Goal: Understand process/instructions: Learn how to perform a task or action

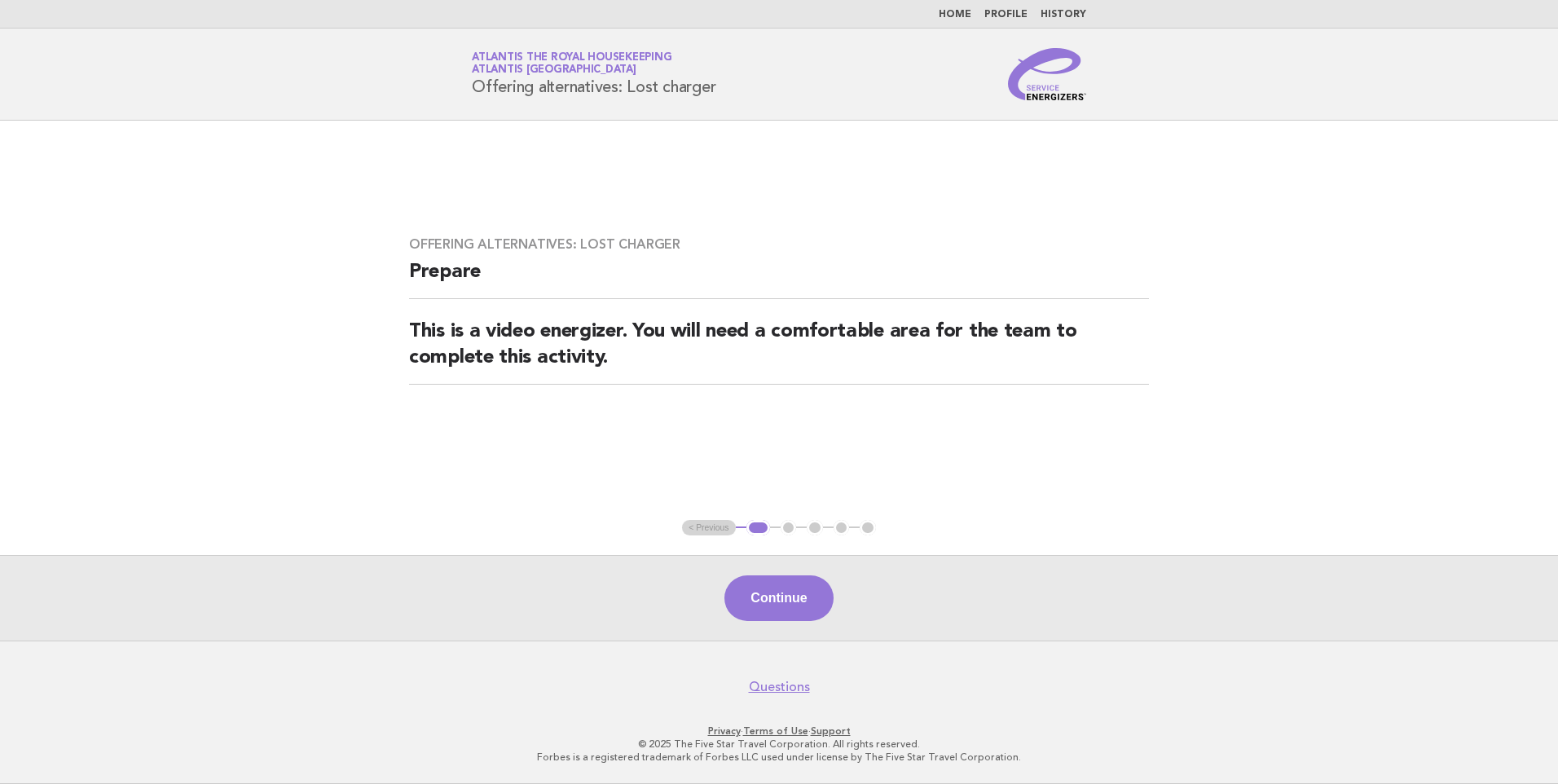
click at [960, 13] on link "Home" at bounding box center [955, 14] width 33 height 10
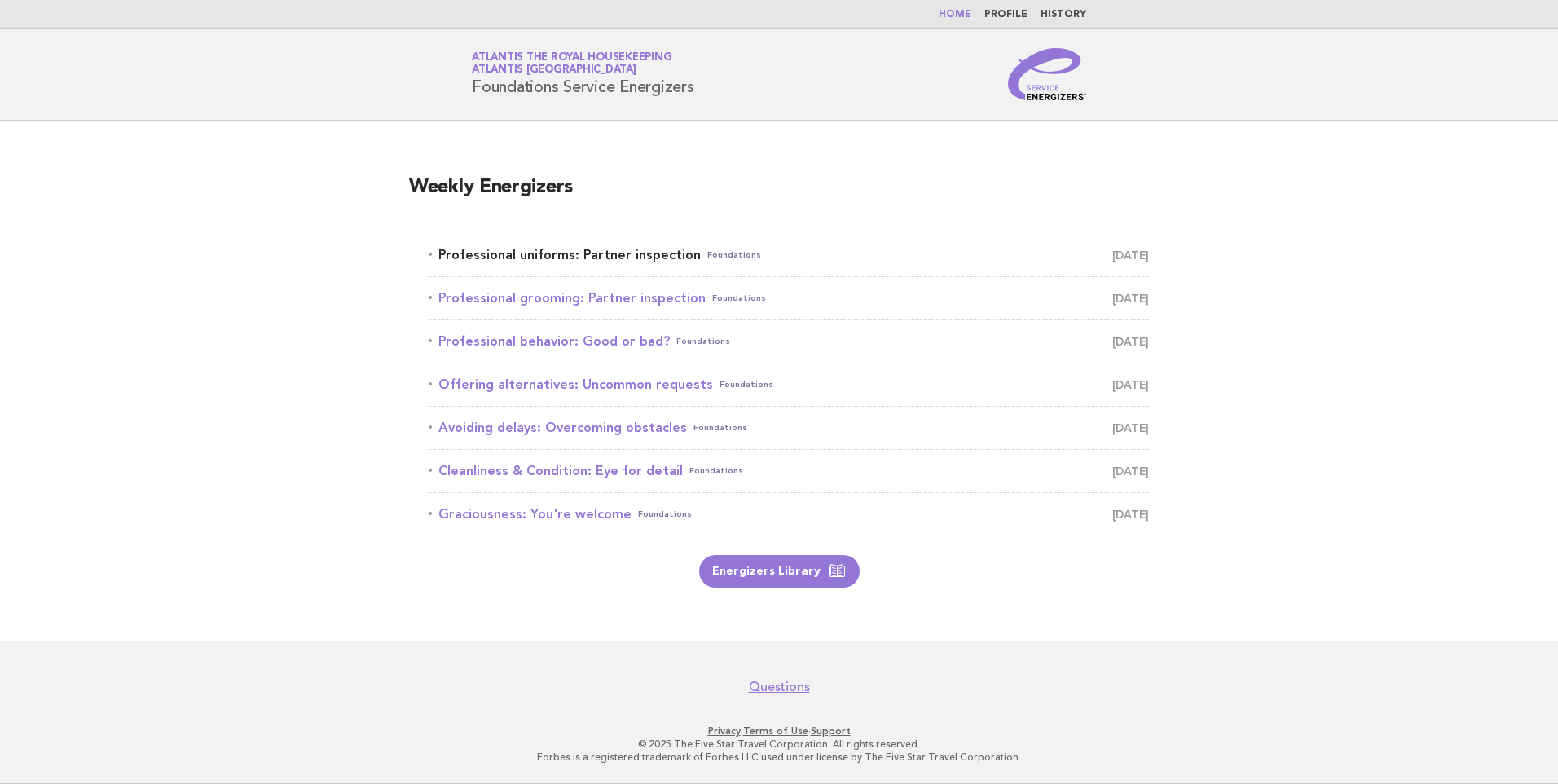
click at [612, 251] on link "Professional uniforms: Partner inspection Foundations October 1" at bounding box center [789, 255] width 721 height 23
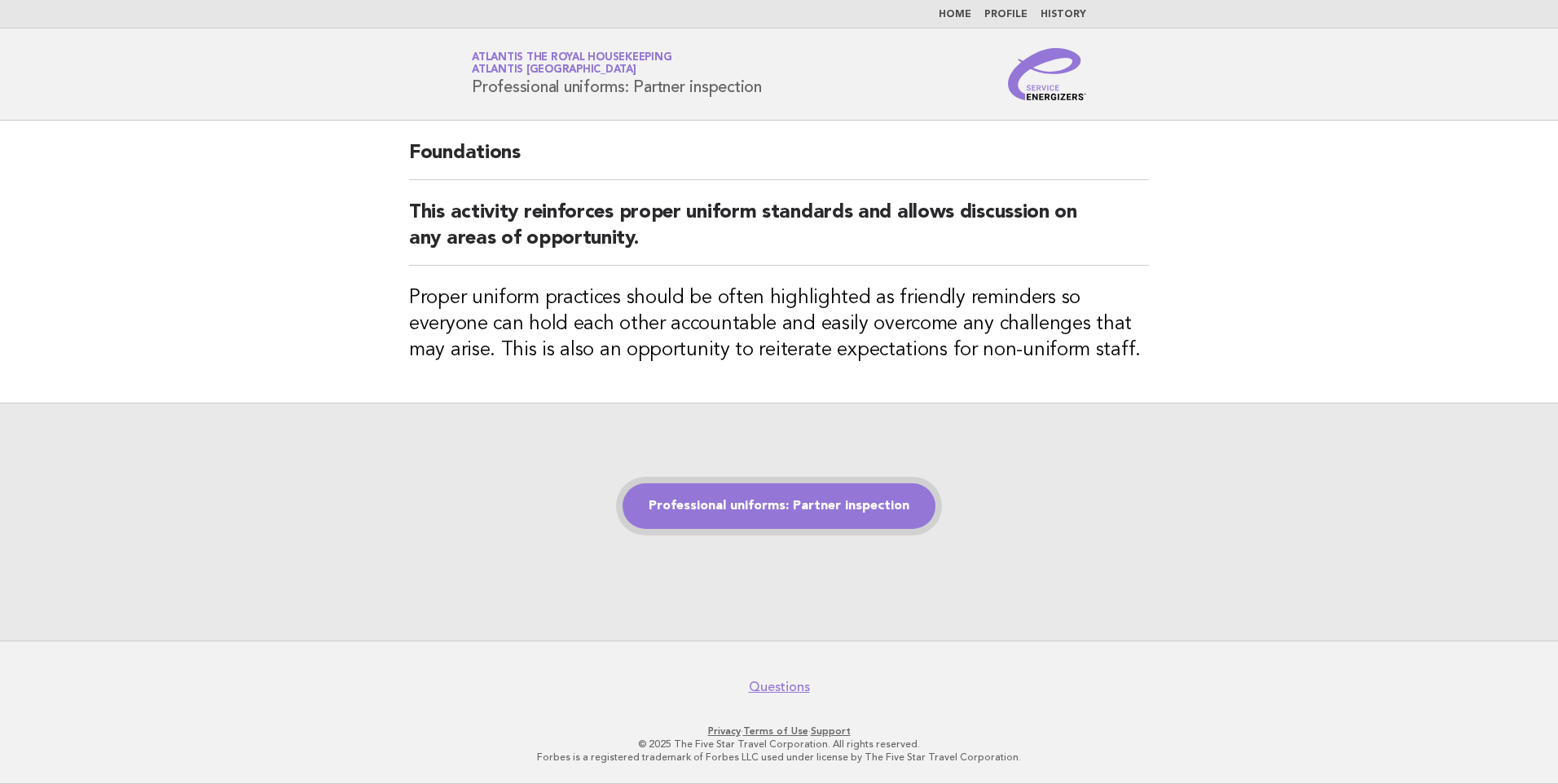
click at [789, 496] on link "Professional uniforms: Partner inspection" at bounding box center [779, 506] width 313 height 45
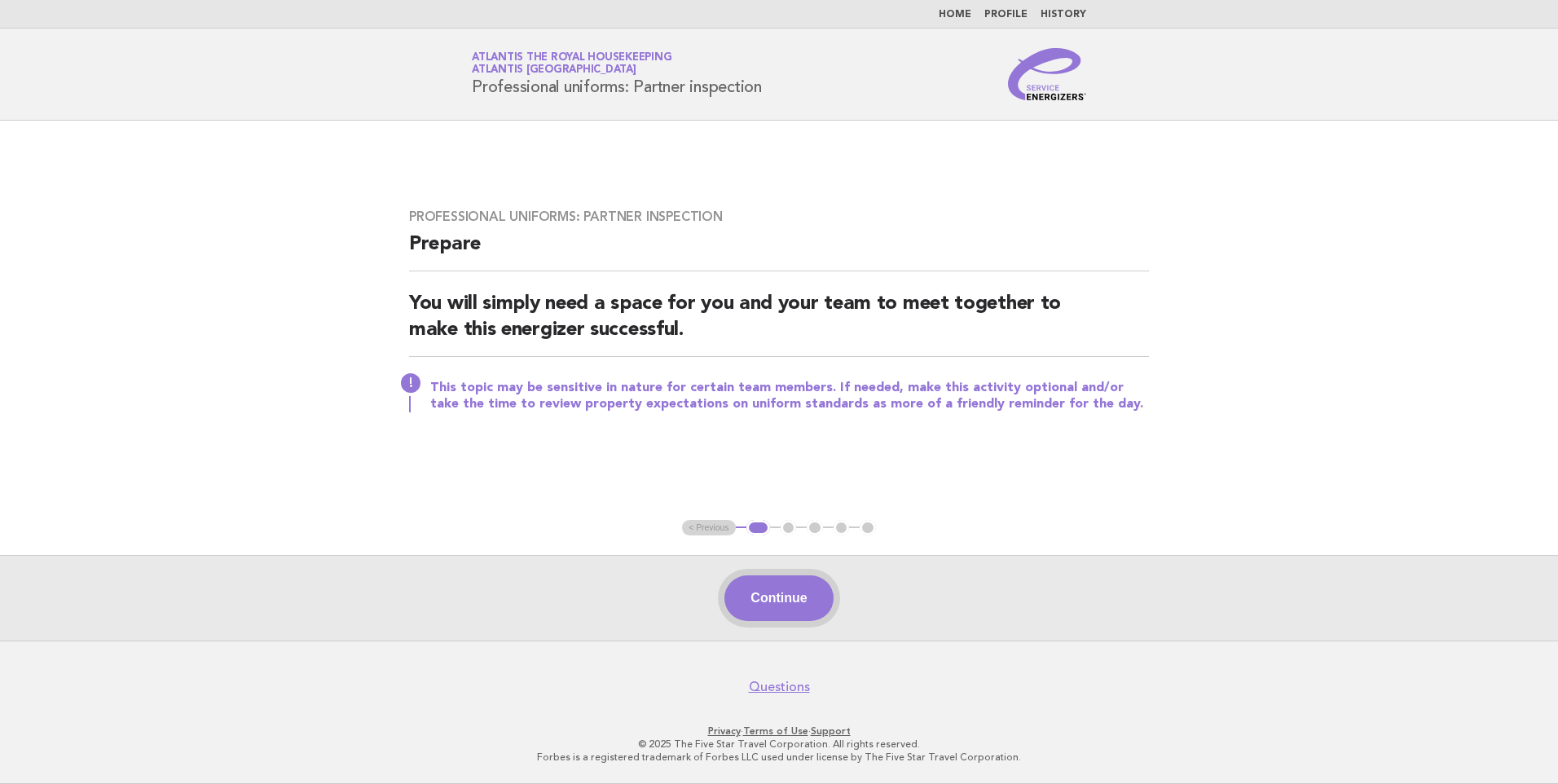
click at [797, 603] on button "Continue" at bounding box center [779, 597] width 109 height 45
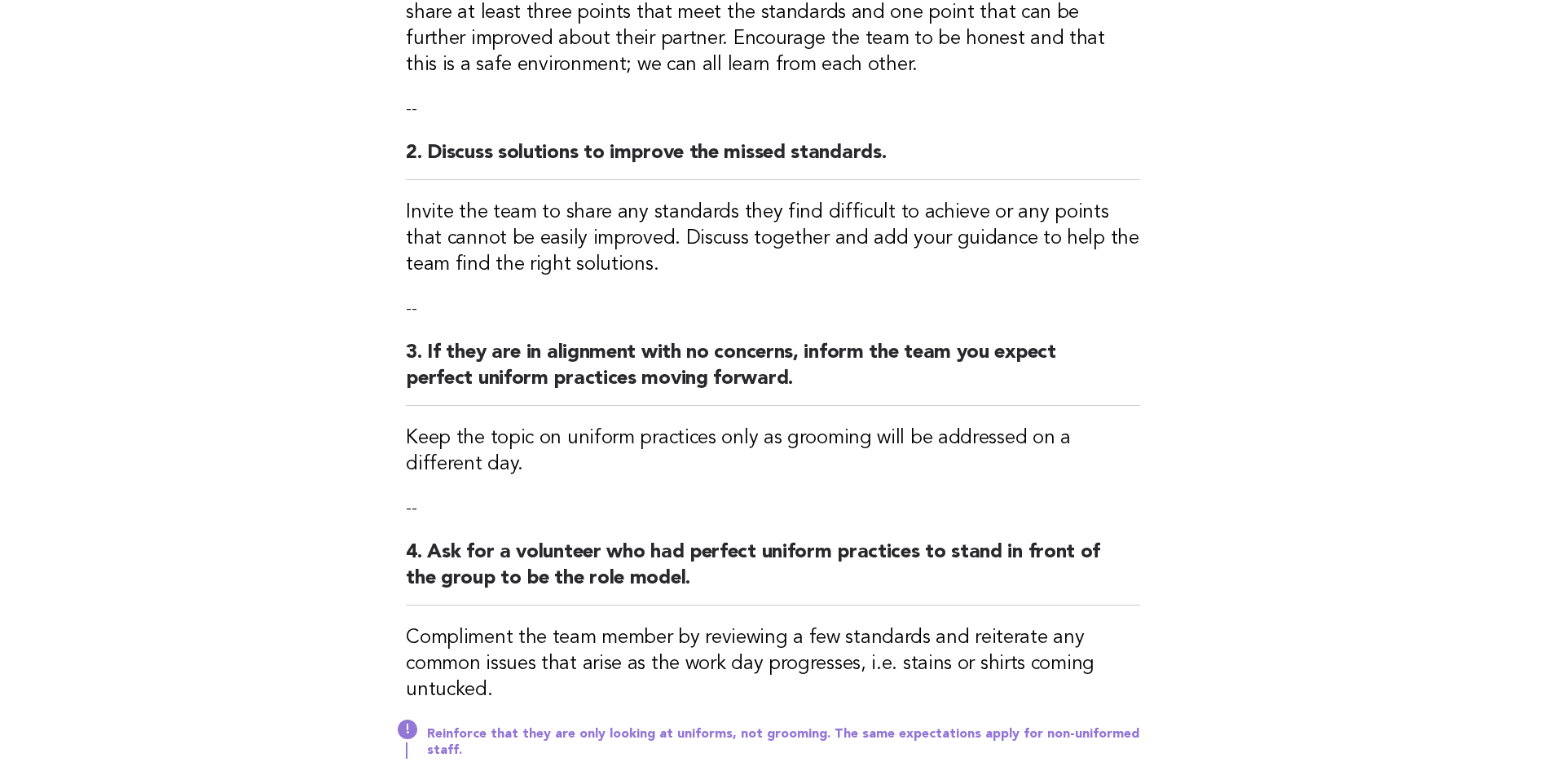
scroll to position [407, 0]
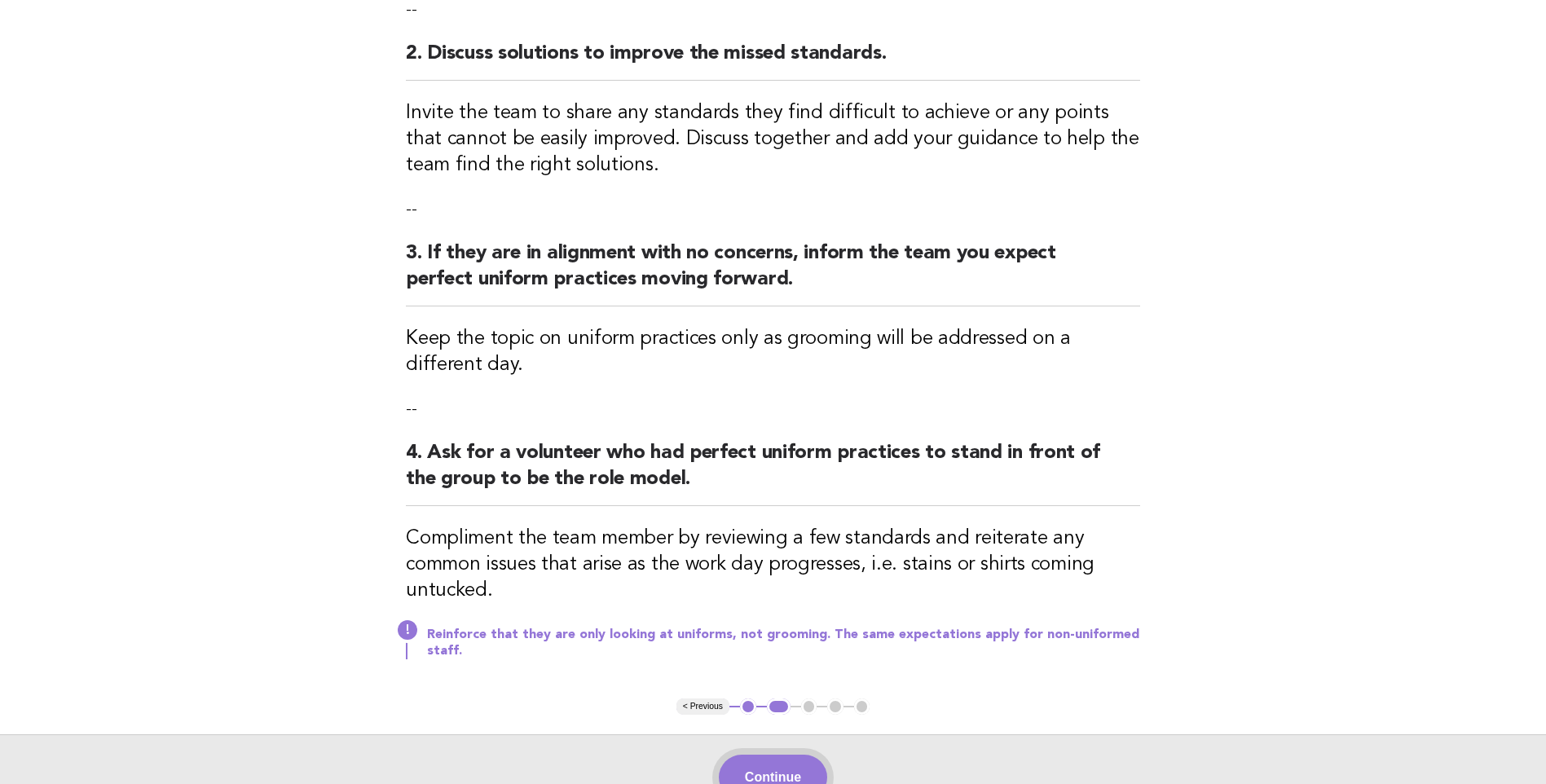
click at [759, 771] on button "Continue" at bounding box center [773, 776] width 109 height 45
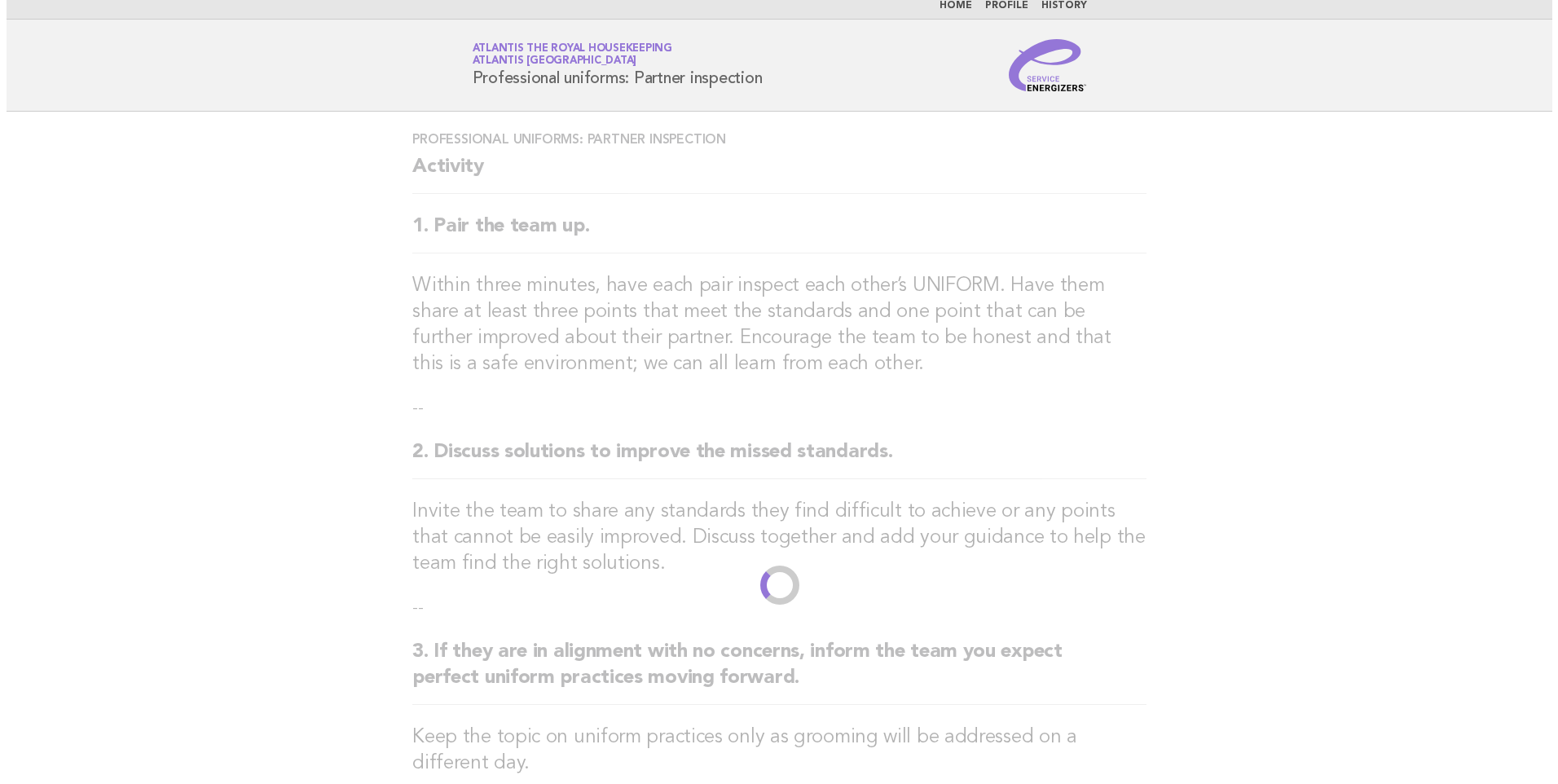
scroll to position [0, 0]
